Goal: Information Seeking & Learning: Learn about a topic

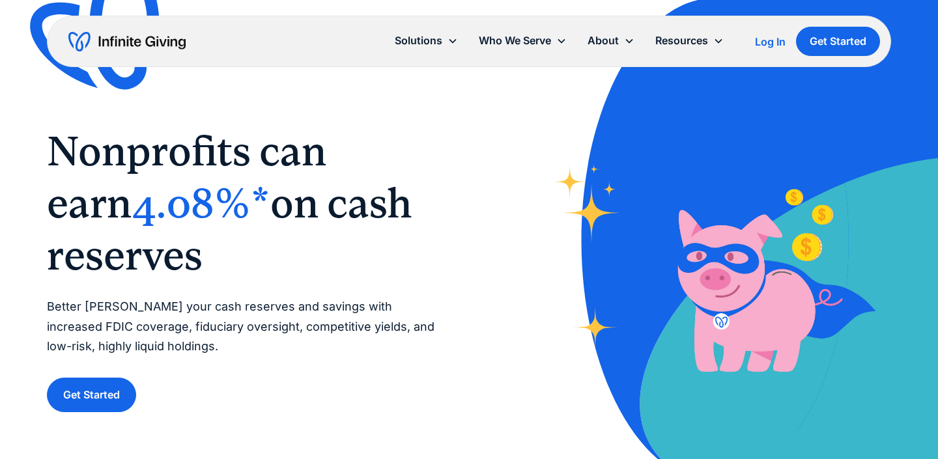
click at [132, 189] on span "4.08%*" at bounding box center [201, 203] width 139 height 48
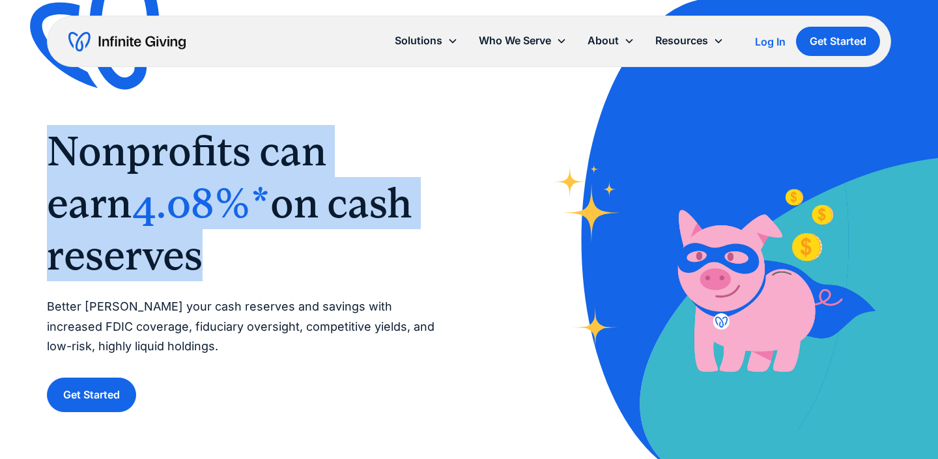
click at [132, 189] on span "4.08%*" at bounding box center [201, 203] width 139 height 48
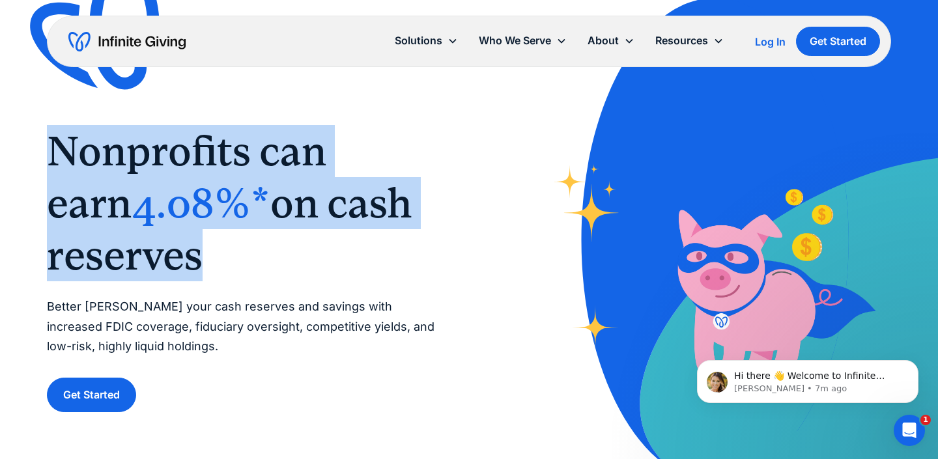
click at [326, 173] on span "Nonprofits can earn" at bounding box center [186, 177] width 279 height 100
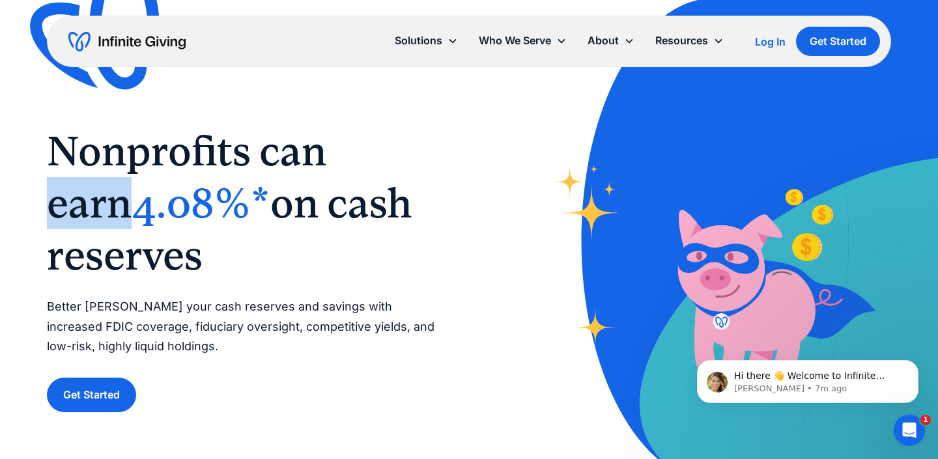
click at [326, 173] on span "Nonprofits can earn" at bounding box center [186, 177] width 279 height 100
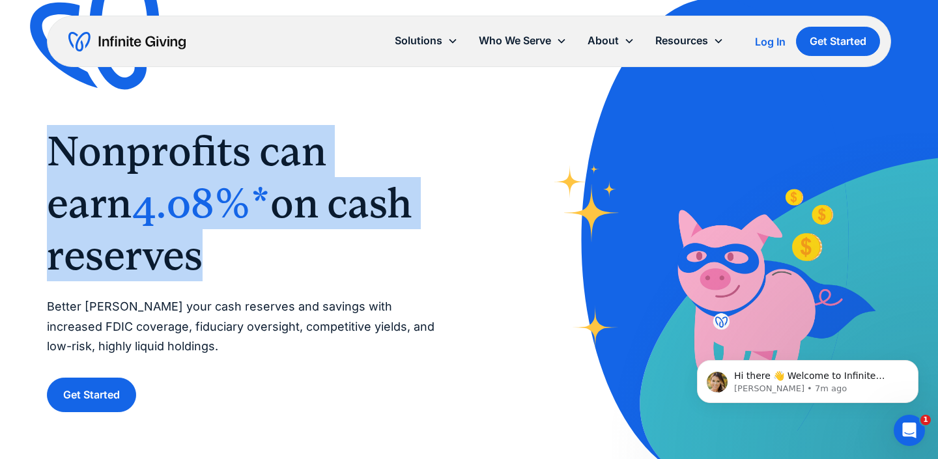
click at [326, 173] on span "Nonprofits can earn" at bounding box center [186, 177] width 279 height 100
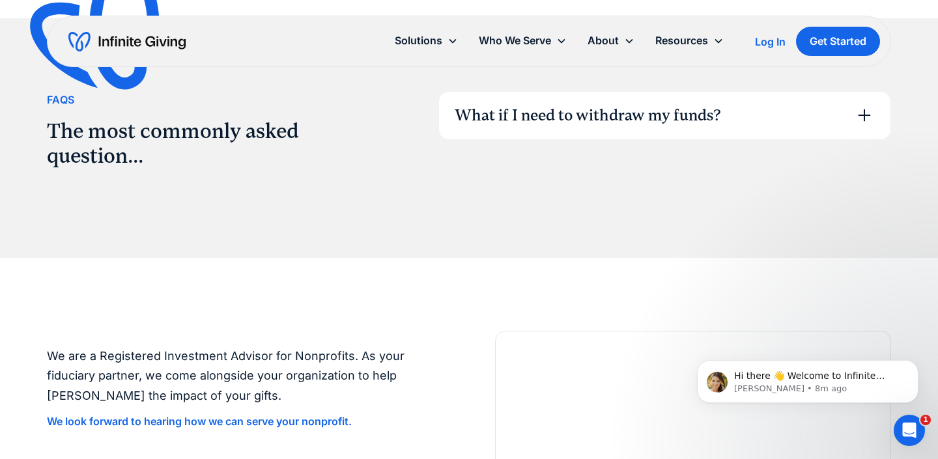
scroll to position [2016, 0]
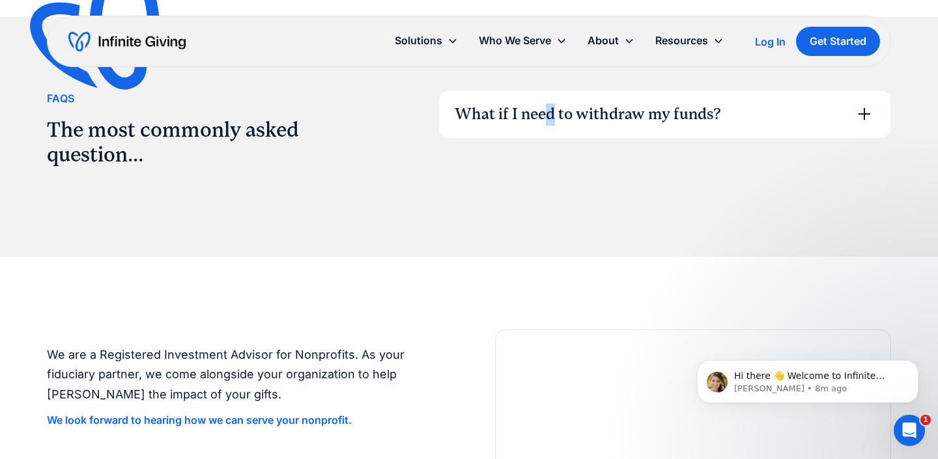
click at [550, 111] on div "What if I need to withdraw my funds?" at bounding box center [587, 115] width 266 height 22
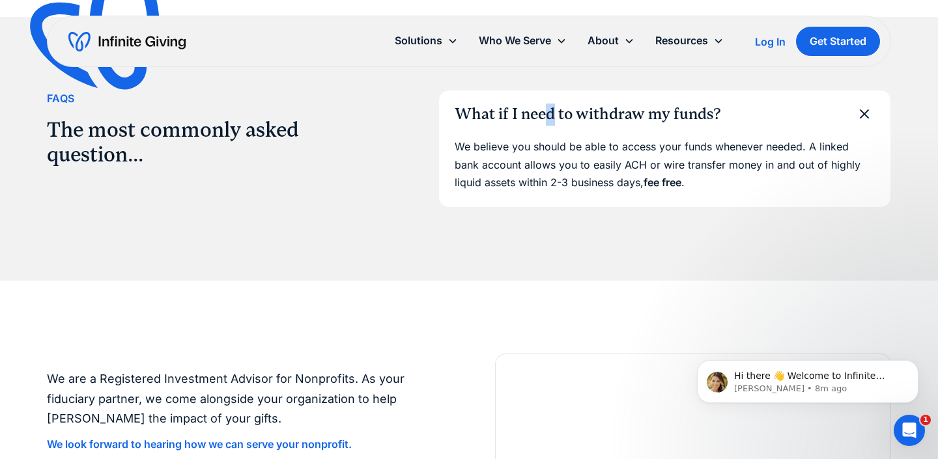
click at [550, 111] on div "What if I need to withdraw my funds?" at bounding box center [587, 115] width 266 height 22
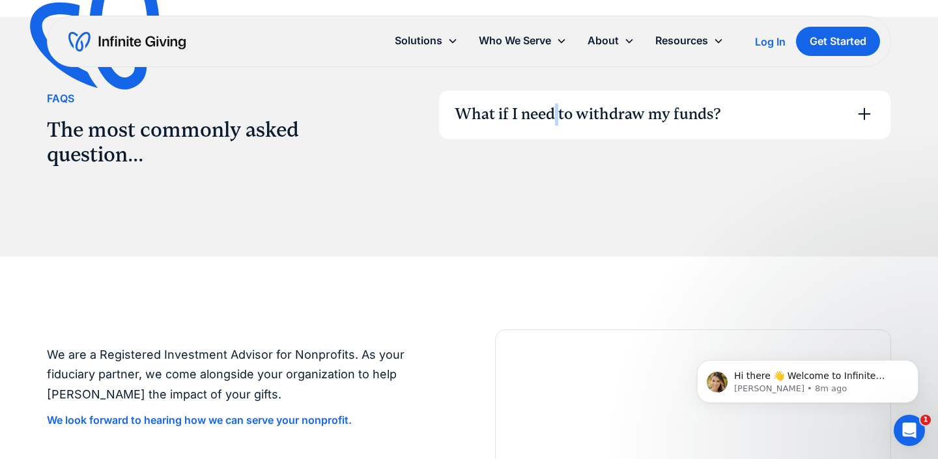
click at [550, 111] on div "What if I need to withdraw my funds?" at bounding box center [587, 115] width 266 height 22
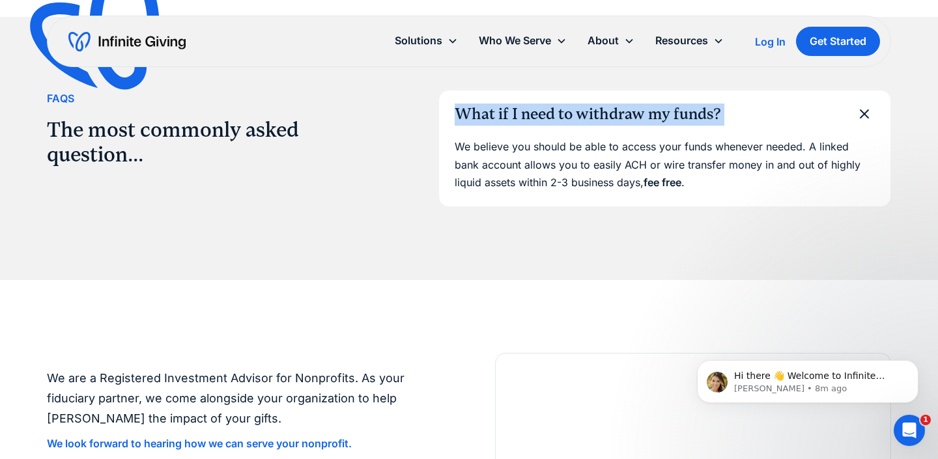
click at [550, 111] on div "What if I need to withdraw my funds?" at bounding box center [587, 115] width 266 height 22
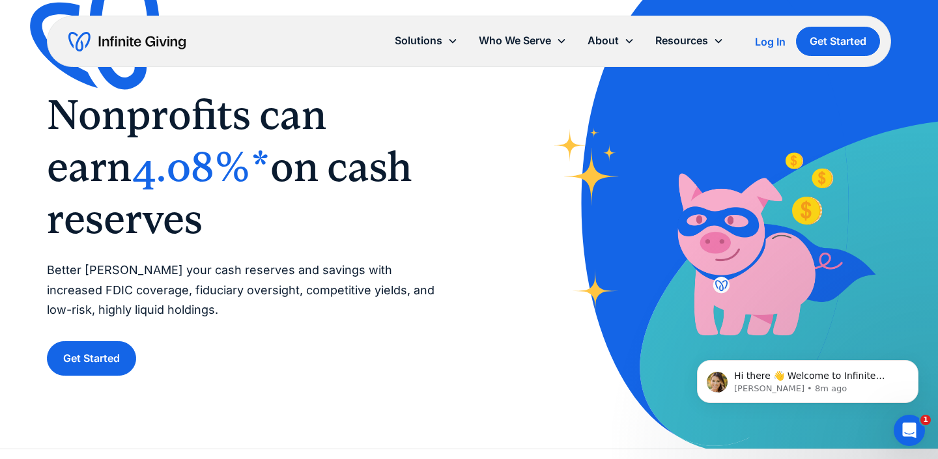
scroll to position [0, 0]
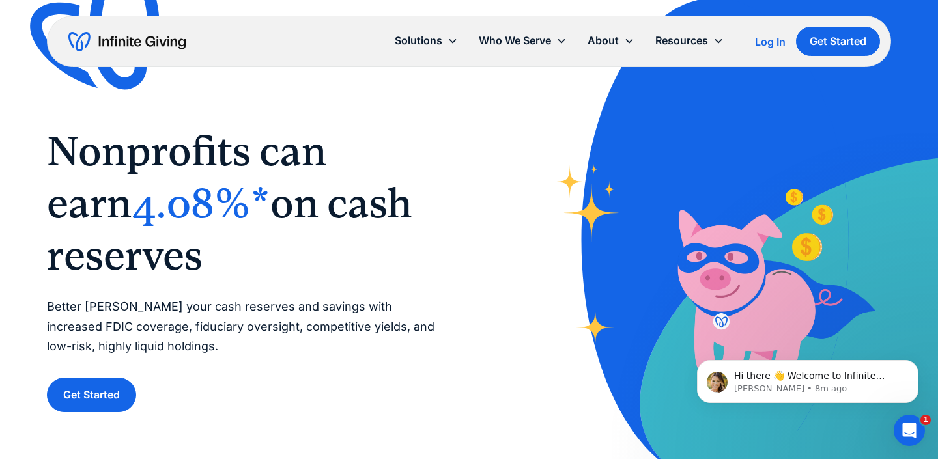
click at [173, 176] on h1 "‍ Nonprofits can earn 4.08%* on cash reserves ‍" at bounding box center [245, 203] width 396 height 156
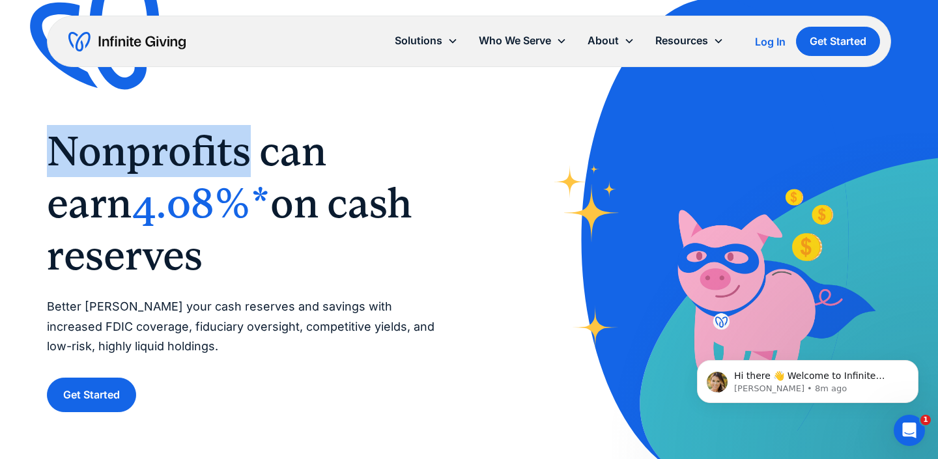
click at [173, 176] on h1 "‍ Nonprofits can earn 4.08%* on cash reserves ‍" at bounding box center [245, 203] width 396 height 156
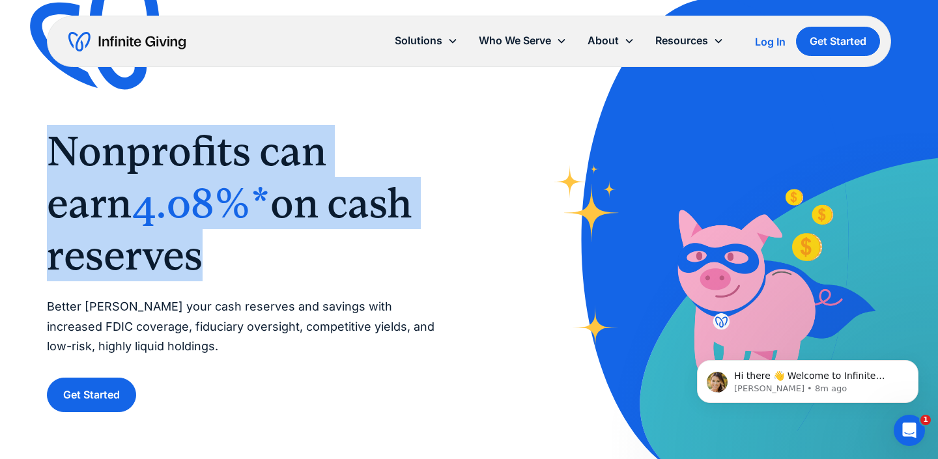
click at [173, 176] on h1 "‍ Nonprofits can earn 4.08%* on cash reserves ‍" at bounding box center [245, 203] width 396 height 156
copy h1 "‍ Nonprofits can earn 4.08%* on cash reserves ‍"
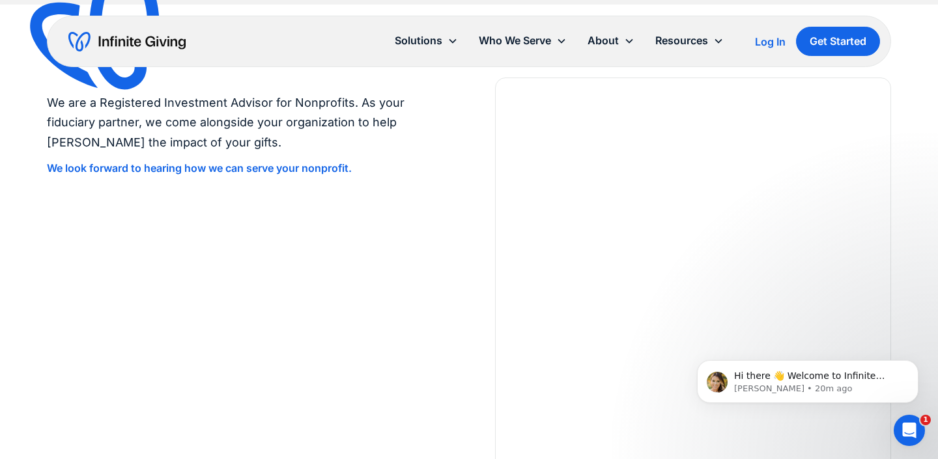
scroll to position [2827, 0]
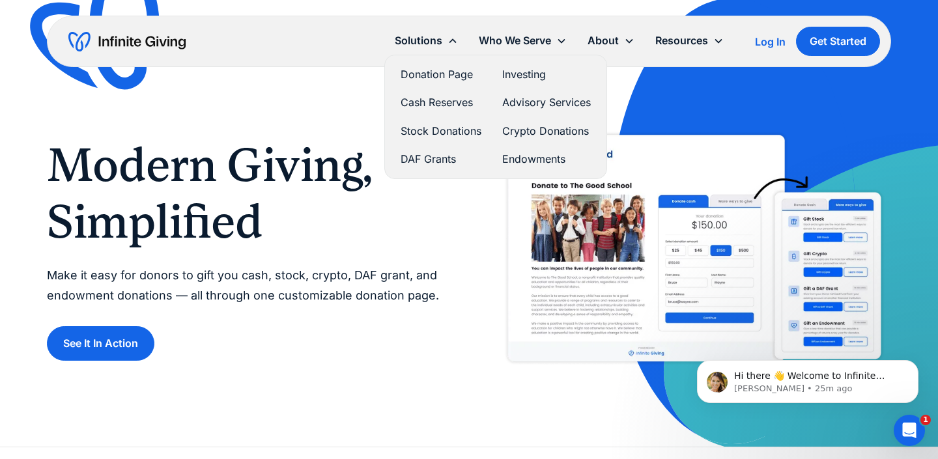
click at [437, 72] on link "Donation Page" at bounding box center [440, 75] width 81 height 18
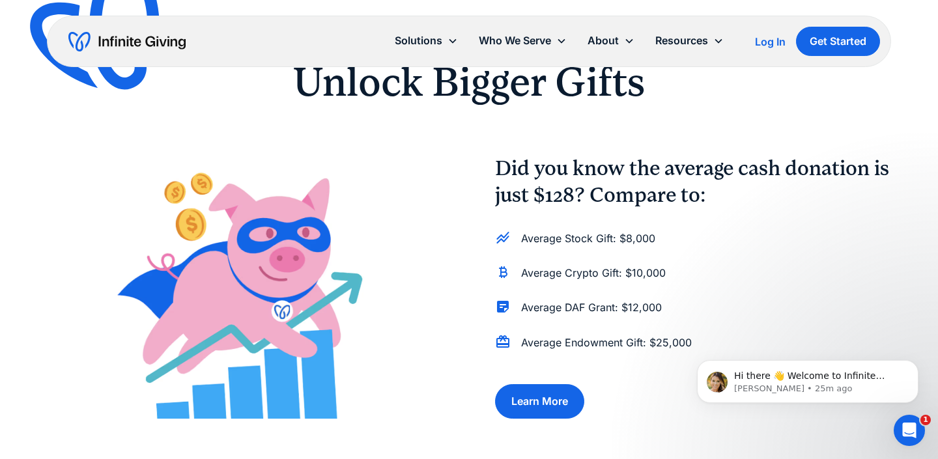
scroll to position [931, 0]
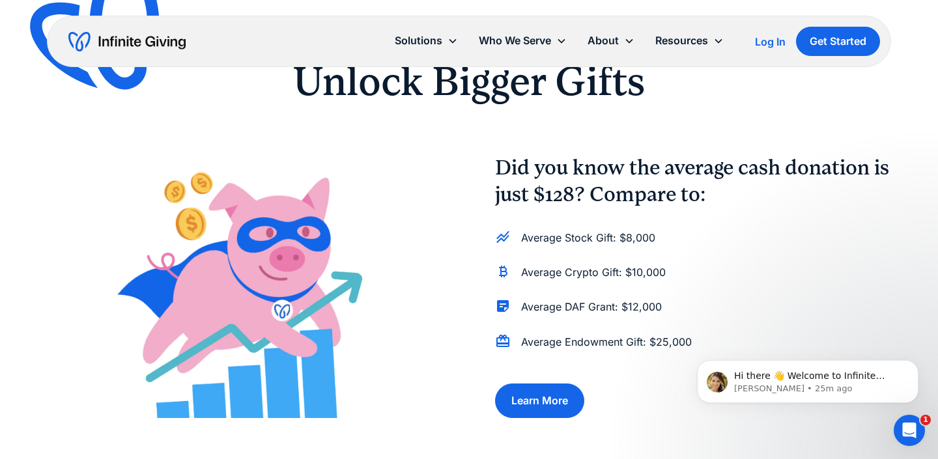
click at [598, 176] on h4 "Did you know the average cash donation is just $128? Compare to:" at bounding box center [693, 181] width 396 height 54
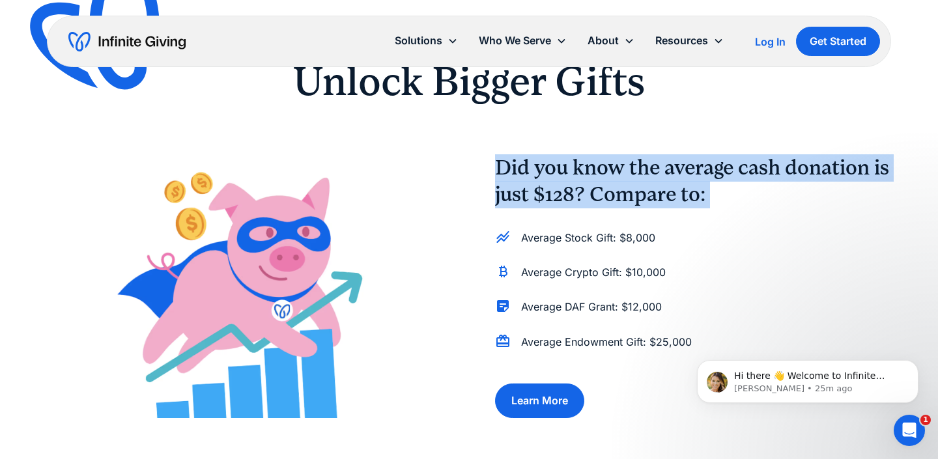
click at [598, 176] on h4 "Did you know the average cash donation is just $128? Compare to:" at bounding box center [693, 181] width 396 height 54
click at [598, 189] on h4 "Did you know the average cash donation is just $128? Compare to:" at bounding box center [693, 181] width 396 height 54
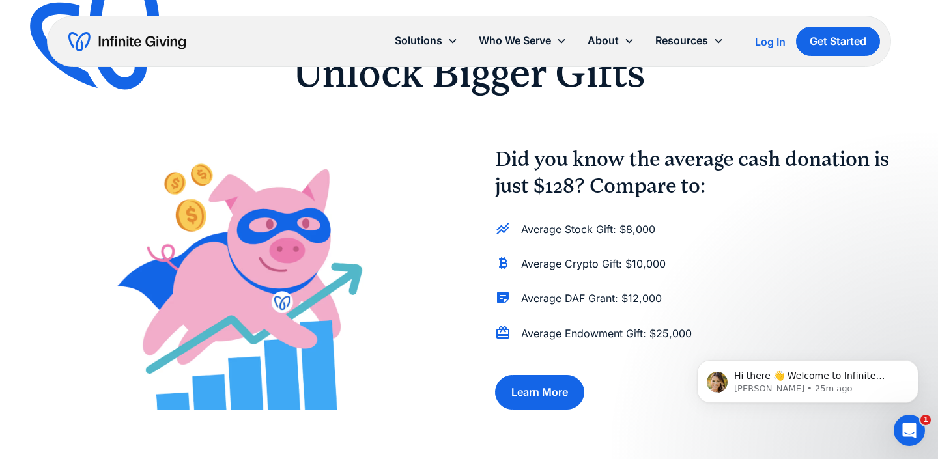
scroll to position [938, 0]
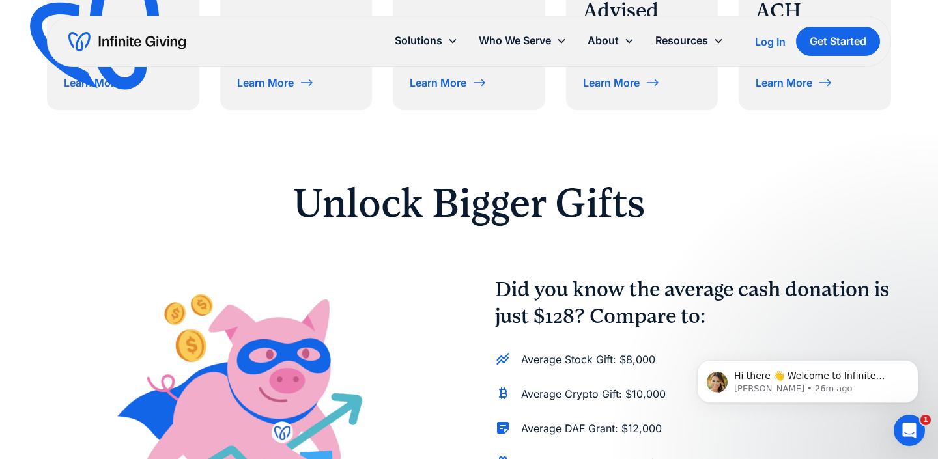
click at [568, 219] on h2 "Unlock Bigger Gifts" at bounding box center [468, 203] width 667 height 40
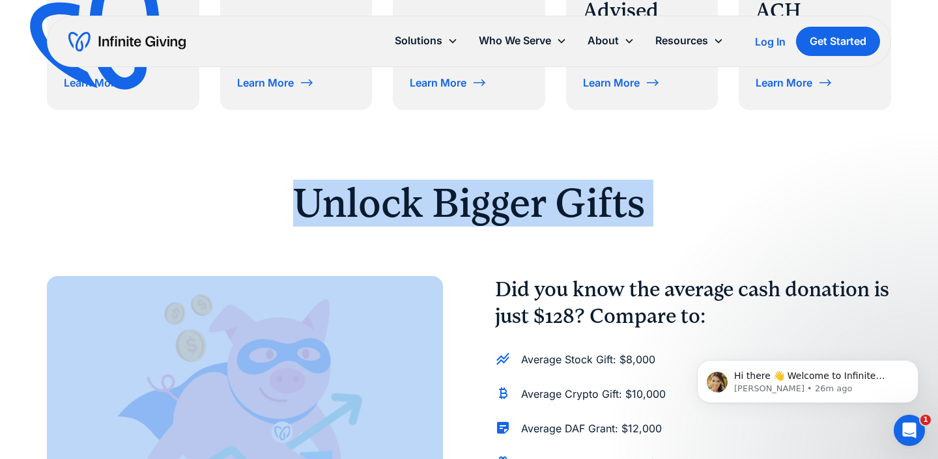
click at [568, 219] on h2 "Unlock Bigger Gifts" at bounding box center [468, 203] width 667 height 40
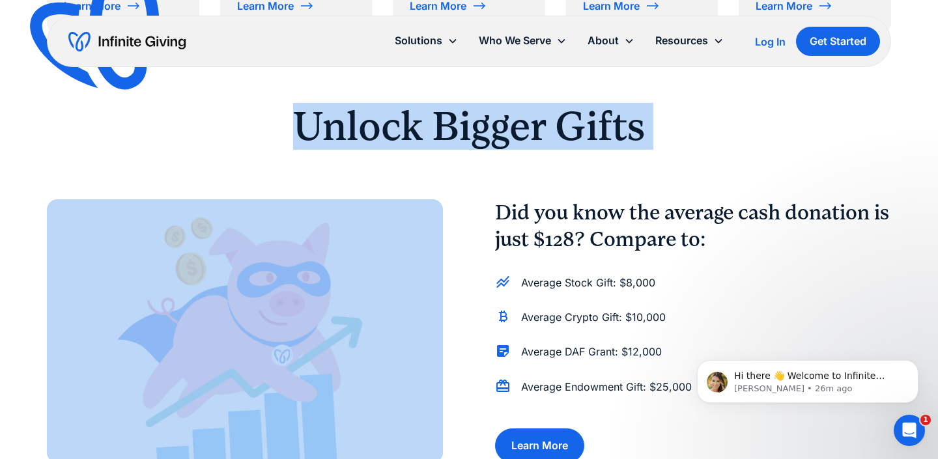
scroll to position [898, 0]
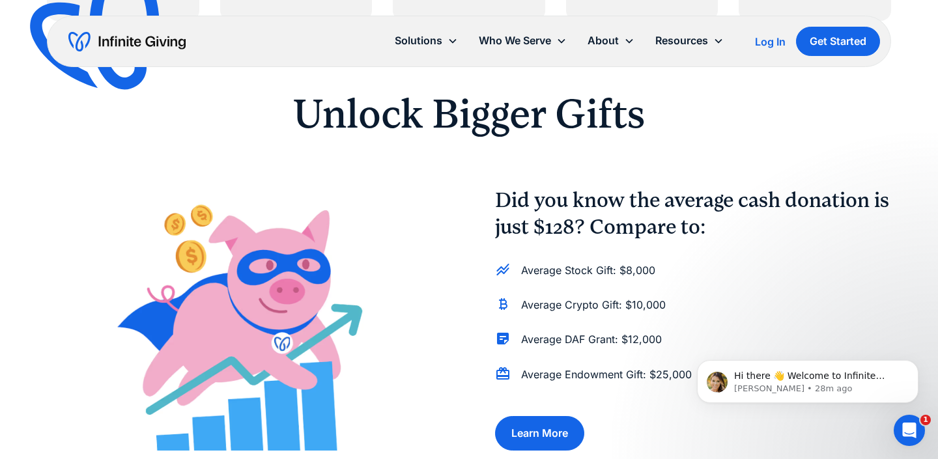
click at [580, 195] on h4 "Did you know the average cash donation is just $128? Compare to:" at bounding box center [693, 214] width 396 height 54
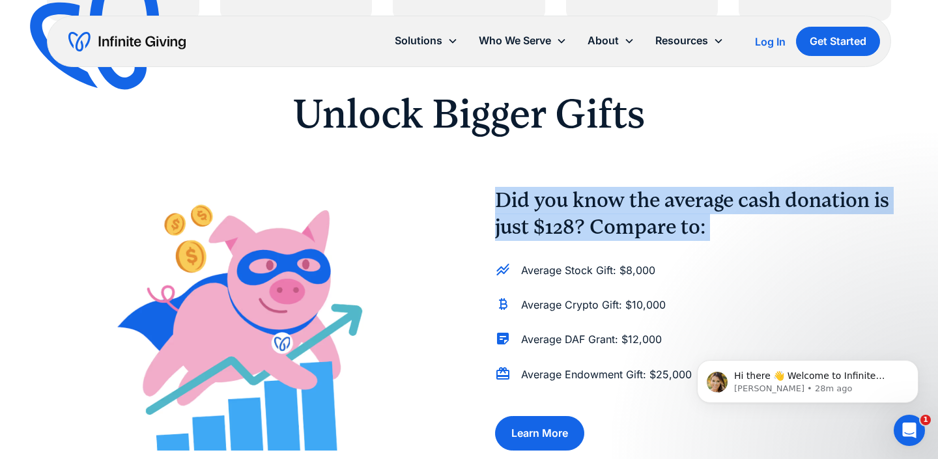
copy div "Did you know the average cash donation is just $128? Compare to:"
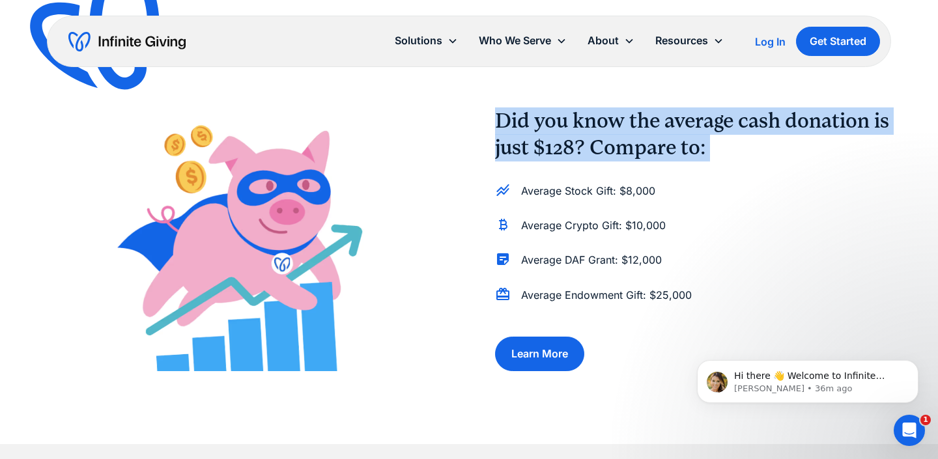
scroll to position [979, 0]
copy div "Did you know the average cash donation is just $128? Compare to:"
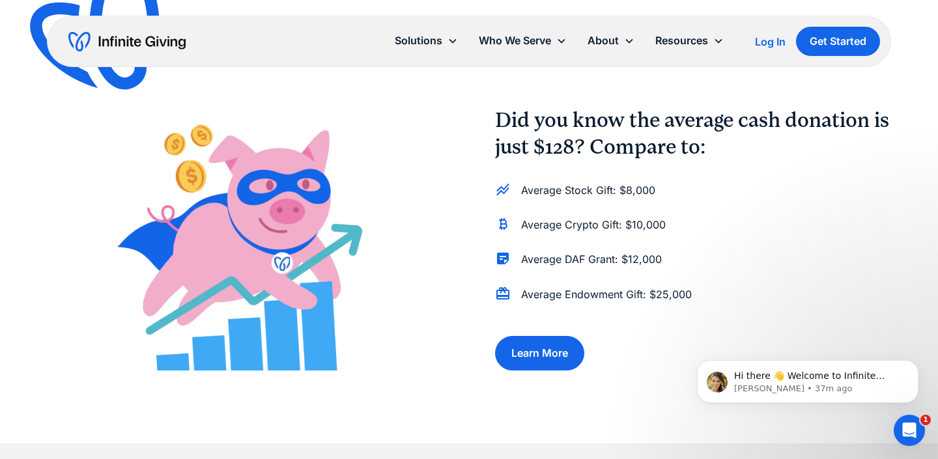
click at [617, 193] on p "Average Stock Gift: $8,000" at bounding box center [588, 191] width 134 height 18
copy div "Average Stock Gift: $8,000"
click at [646, 222] on p "Average Crypto Gift: $10,000" at bounding box center [593, 225] width 145 height 18
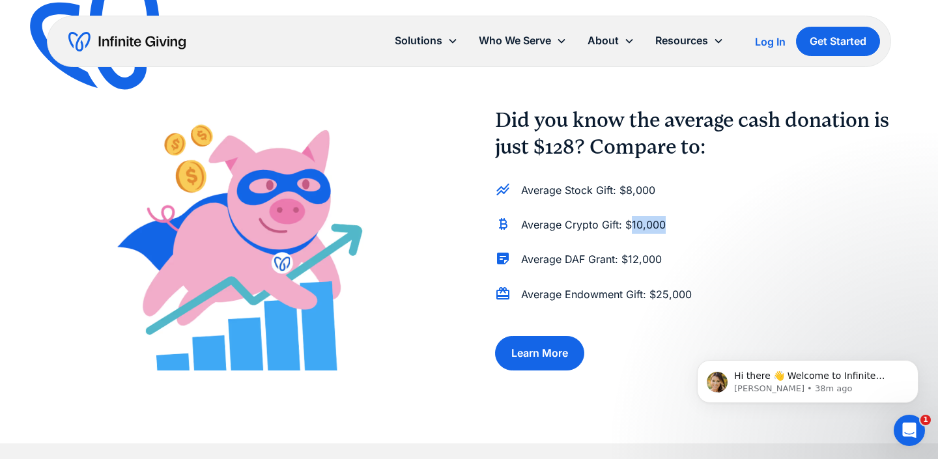
click at [646, 222] on p "Average Crypto Gift: $10,000" at bounding box center [593, 225] width 145 height 18
copy div "Average Crypto Gift: $10,000"
click at [592, 266] on p "Average DAF Grant: $12,000" at bounding box center [591, 260] width 141 height 18
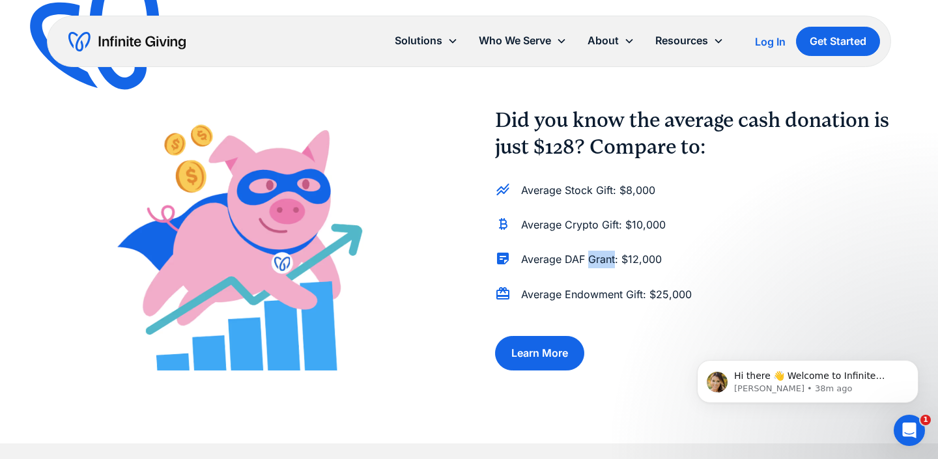
click at [592, 266] on p "Average DAF Grant: $12,000" at bounding box center [591, 260] width 141 height 18
copy div "Average DAF Grant: $12,000"
click at [678, 296] on p "Average Endowment Gift: $25,000" at bounding box center [606, 295] width 171 height 18
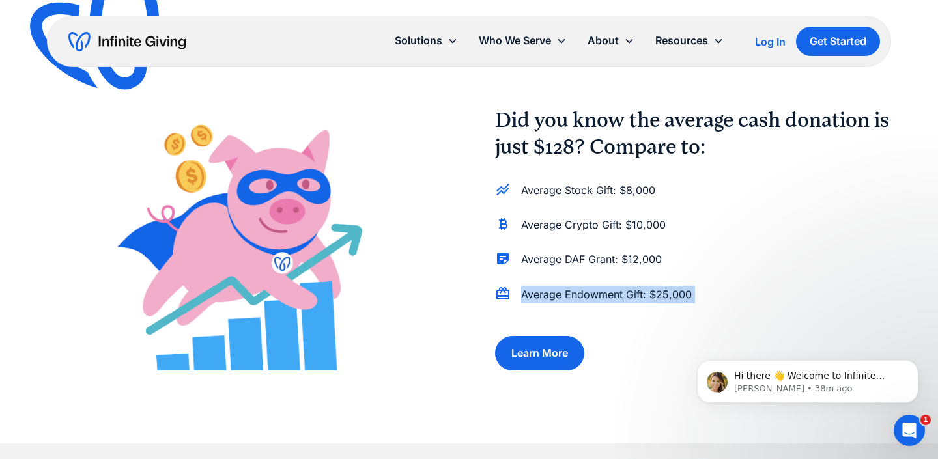
click at [678, 296] on p "Average Endowment Gift: $25,000" at bounding box center [606, 295] width 171 height 18
copy p "Average Endowment Gift: $25,000"
click at [720, 218] on div "Average Crypto Gift: $10,000" at bounding box center [693, 228] width 396 height 24
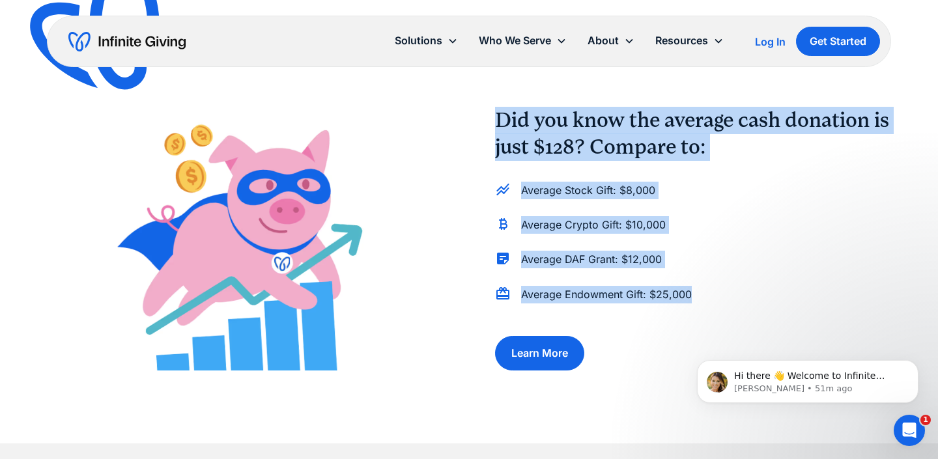
drag, startPoint x: 488, startPoint y: 122, endPoint x: 712, endPoint y: 303, distance: 287.6
click at [712, 303] on div "Did you know the average cash donation is just $128? Compare to: Average Stock …" at bounding box center [469, 239] width 844 height 264
copy div "Did you know the average cash donation is just $128? Compare to: Average Stock …"
click at [553, 349] on link "Learn More" at bounding box center [539, 353] width 89 height 35
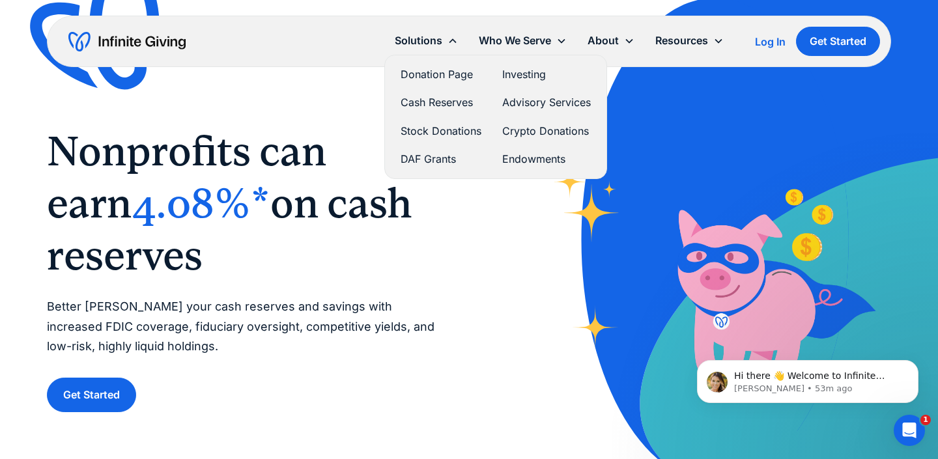
click at [526, 105] on link "Advisory Services" at bounding box center [546, 103] width 89 height 18
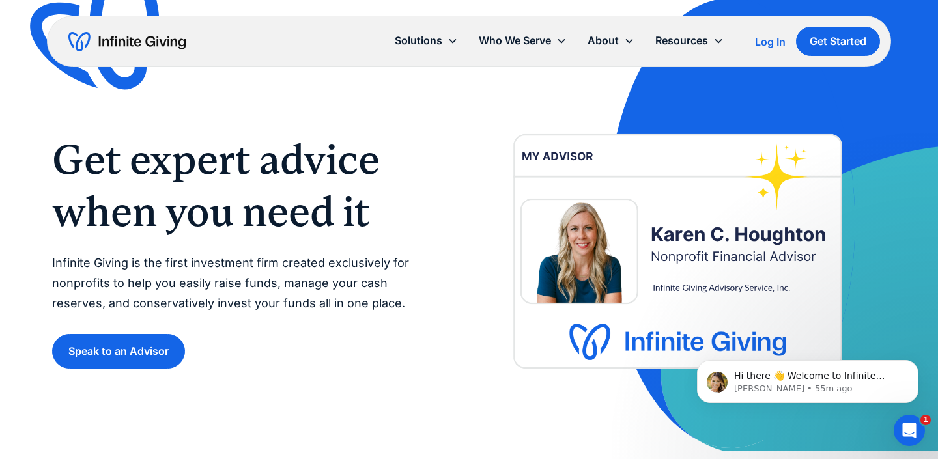
scroll to position [1, 0]
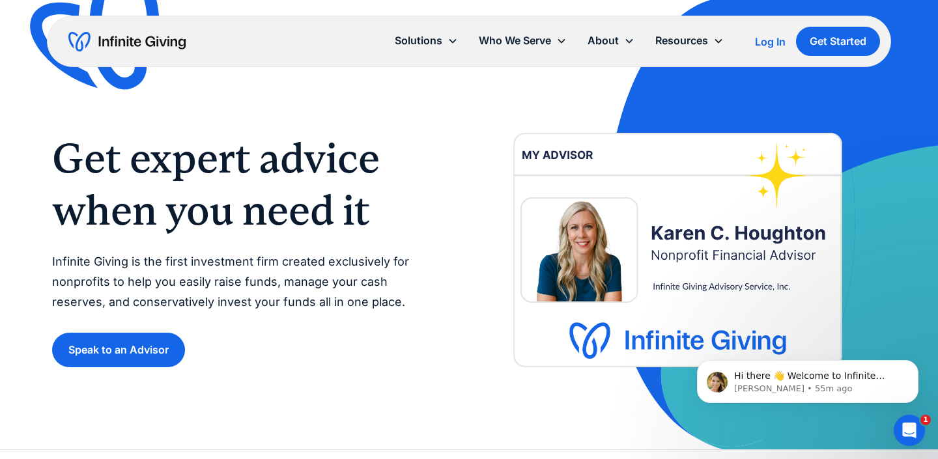
click at [230, 191] on h1 "Get expert advice when you need it" at bounding box center [247, 184] width 391 height 104
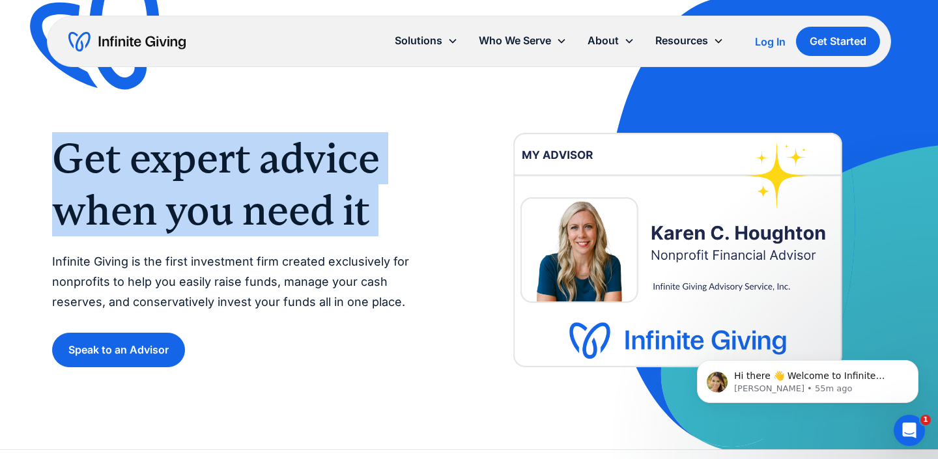
click at [230, 191] on h1 "Get expert advice when you need it" at bounding box center [247, 184] width 391 height 104
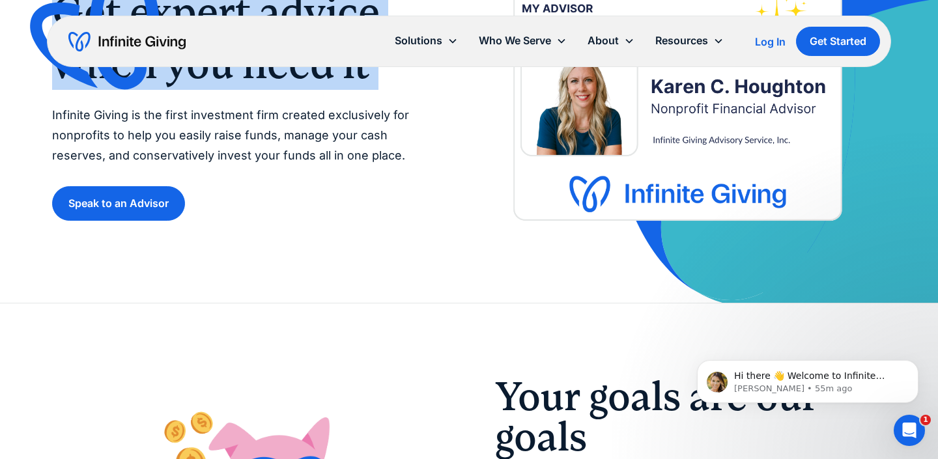
scroll to position [0, 0]
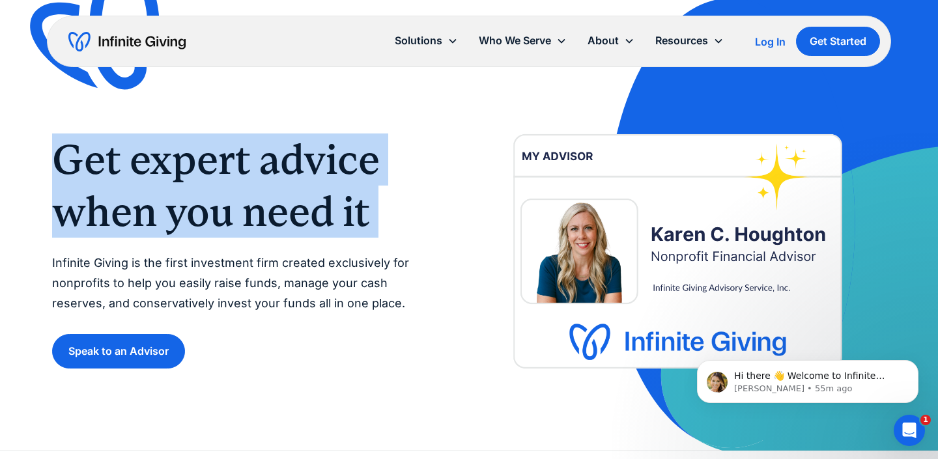
copy h1 "Get expert advice when you need it"
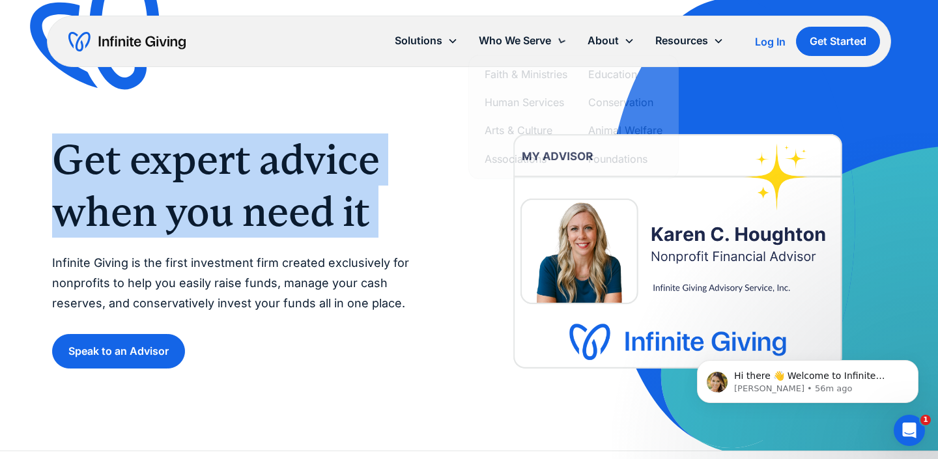
copy h1 "Get expert advice when you need it"
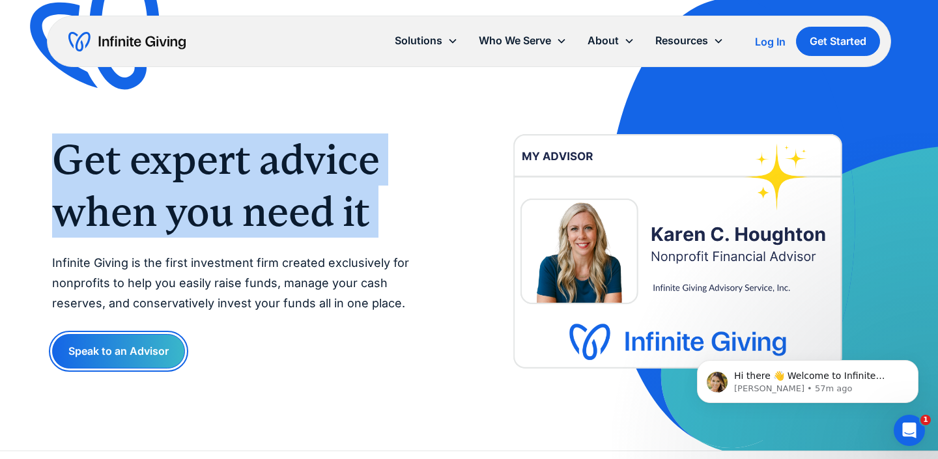
click at [165, 346] on link "Speak to an Advisor" at bounding box center [118, 351] width 133 height 35
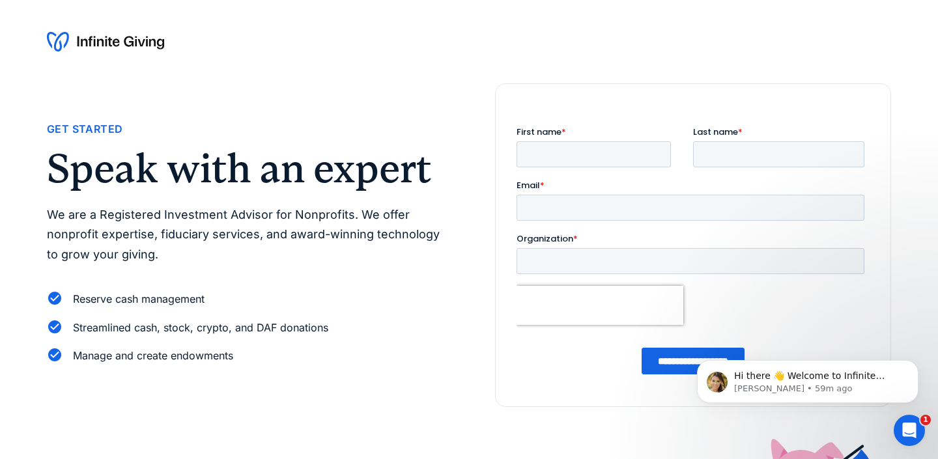
click at [352, 241] on p "We are a Registered Investment Advisor for Nonprofits. We offer nonprofit exper…" at bounding box center [245, 235] width 396 height 60
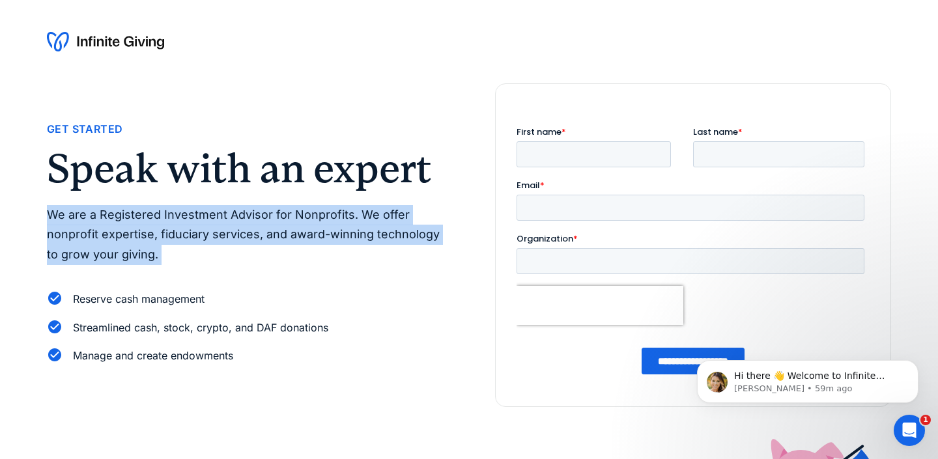
click at [352, 241] on p "We are a Registered Investment Advisor for Nonprofits. We offer nonprofit exper…" at bounding box center [245, 235] width 396 height 60
copy div "We are a Registered Investment Advisor for Nonprofits. We offer nonprofit exper…"
click at [40, 227] on div "Get Started Speak with an expert We are a Registered Investment Advisor for Non…" at bounding box center [469, 281] width 938 height 397
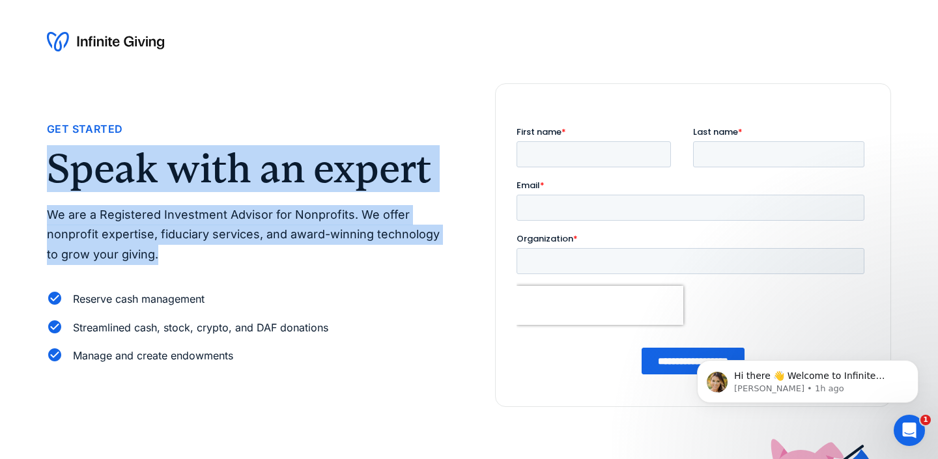
drag, startPoint x: 40, startPoint y: 168, endPoint x: 171, endPoint y: 249, distance: 154.1
click at [171, 249] on div "Get Started Speak with an expert We are a Registered Investment Advisor for Non…" at bounding box center [469, 281] width 938 height 397
copy div "Speak with an expert We are a Registered Investment Advisor for Nonprofits. We …"
